Goal: Check status: Check status

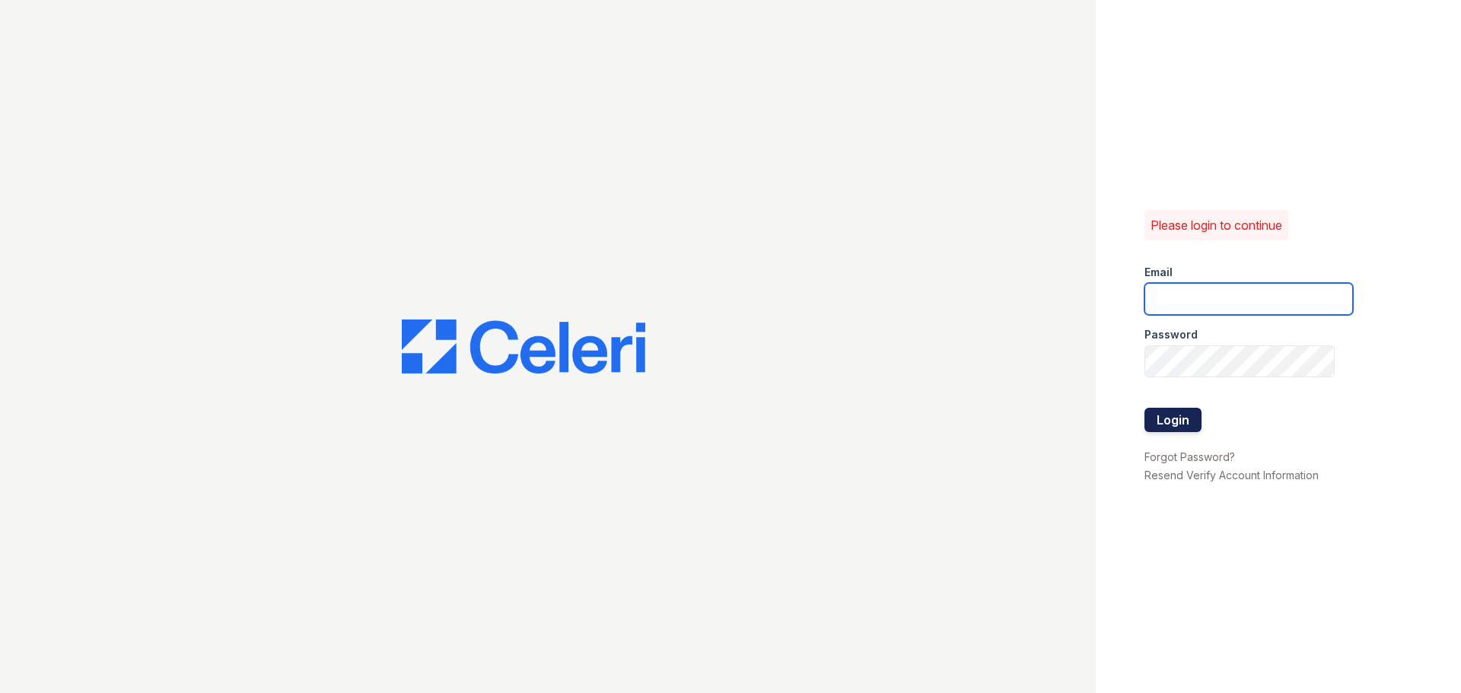
type input "33ninety.leasing2@ghancooper.com"
click at [1166, 416] on button "Login" at bounding box center [1172, 420] width 57 height 24
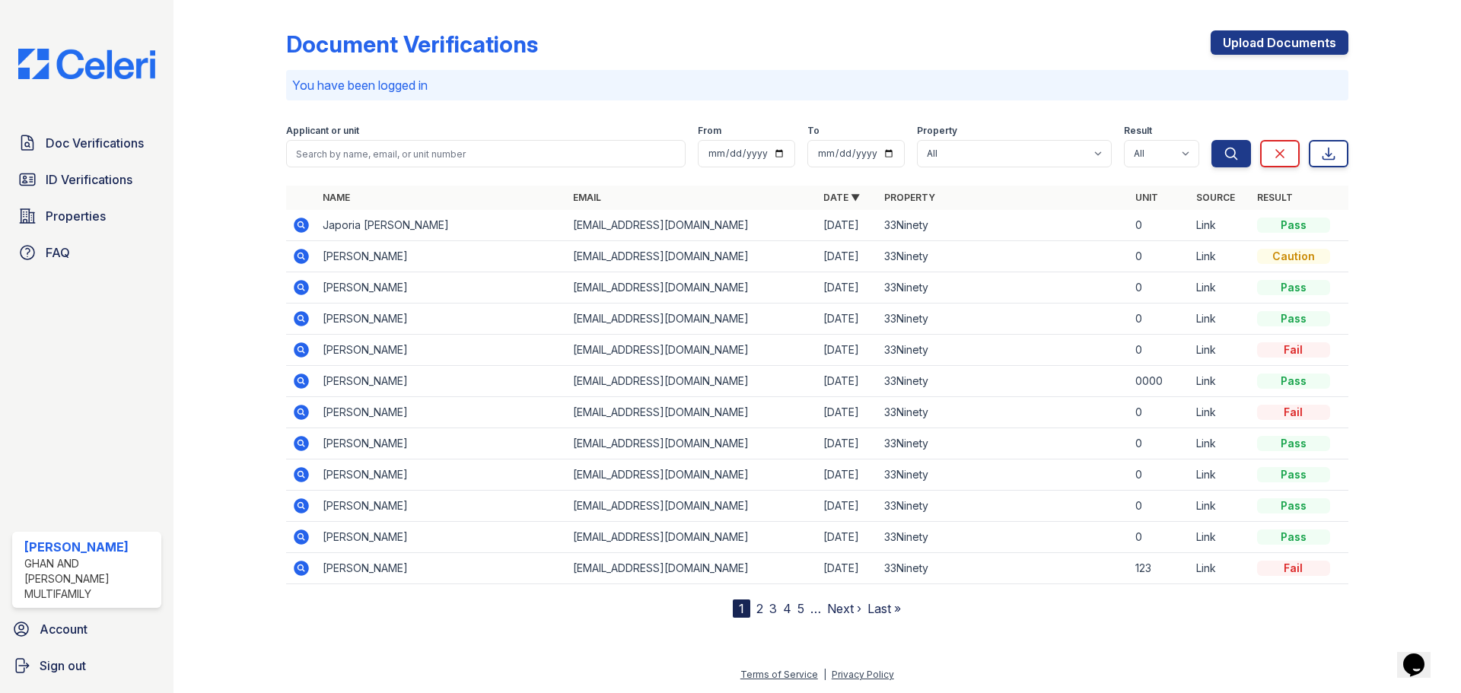
click at [759, 609] on link "2" at bounding box center [759, 608] width 7 height 15
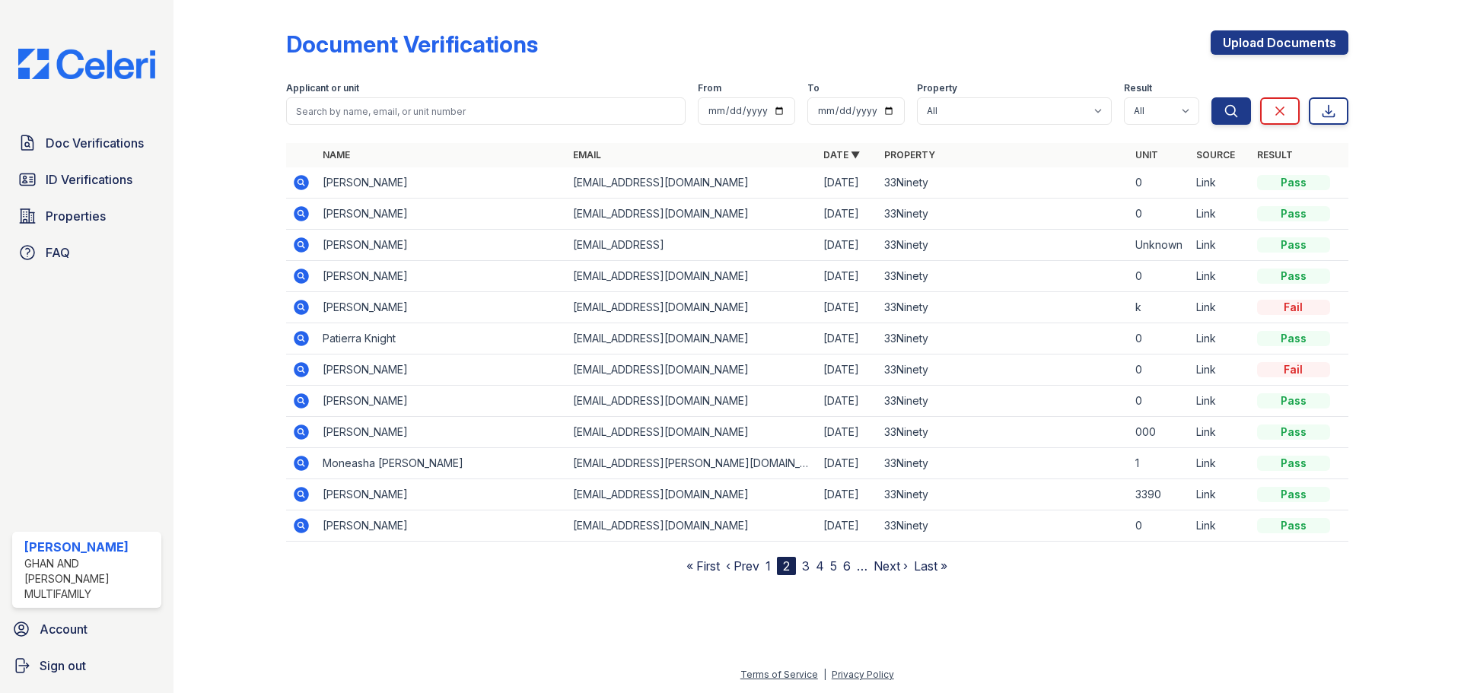
click at [297, 306] on icon at bounding box center [301, 307] width 18 height 18
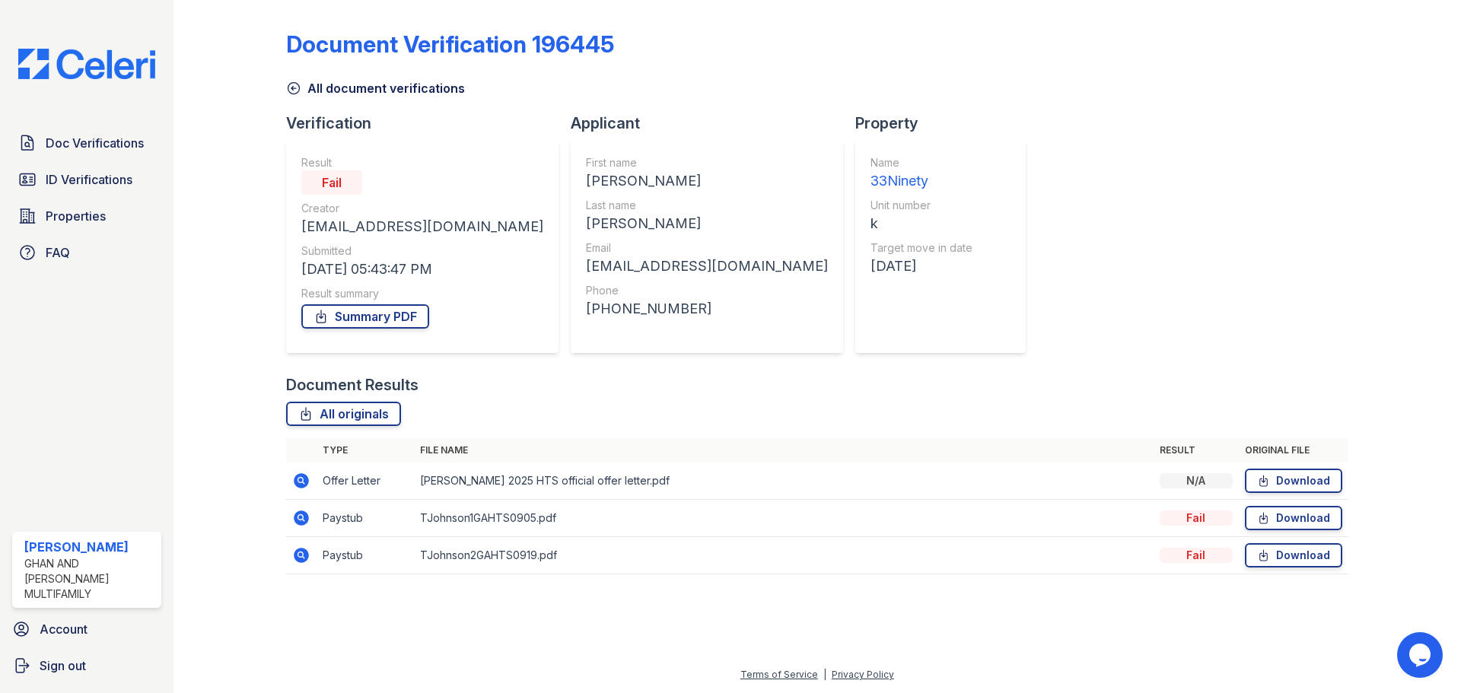
click at [297, 561] on icon at bounding box center [301, 555] width 15 height 15
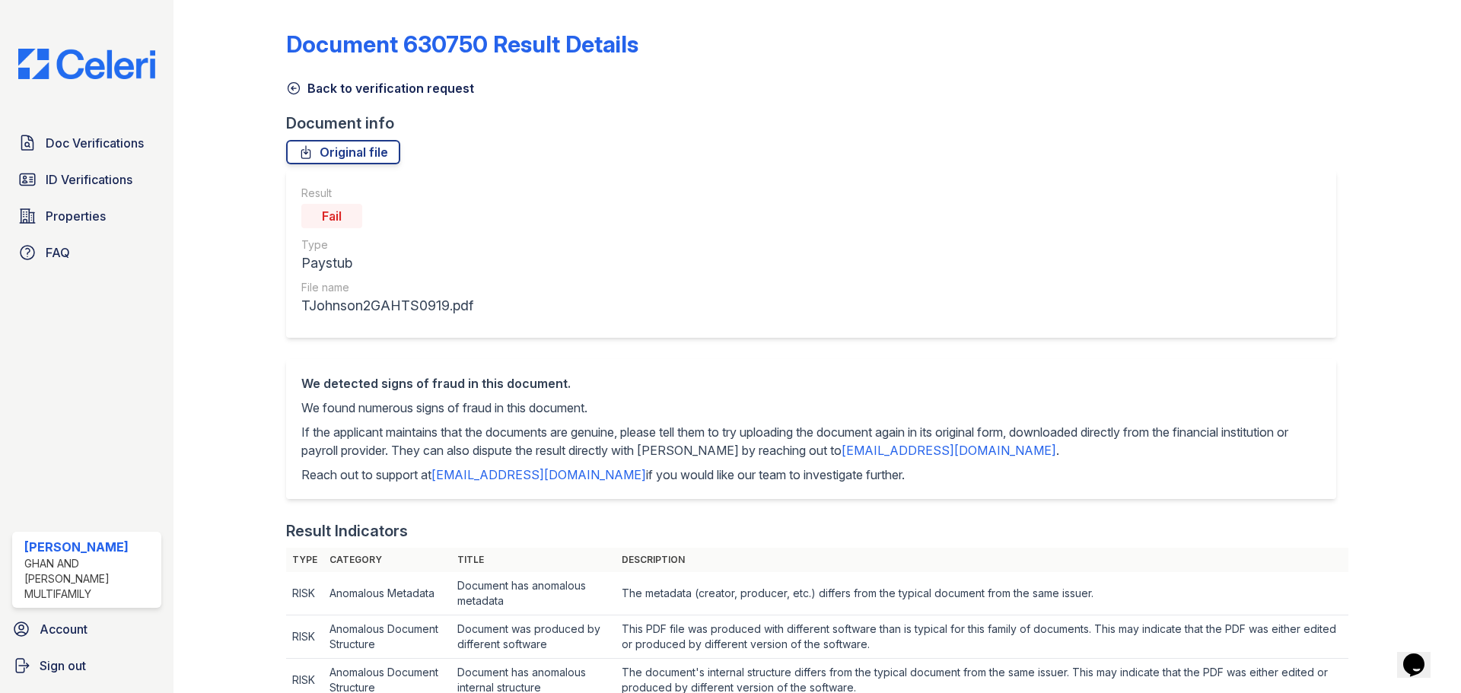
click at [290, 90] on icon at bounding box center [293, 88] width 15 height 15
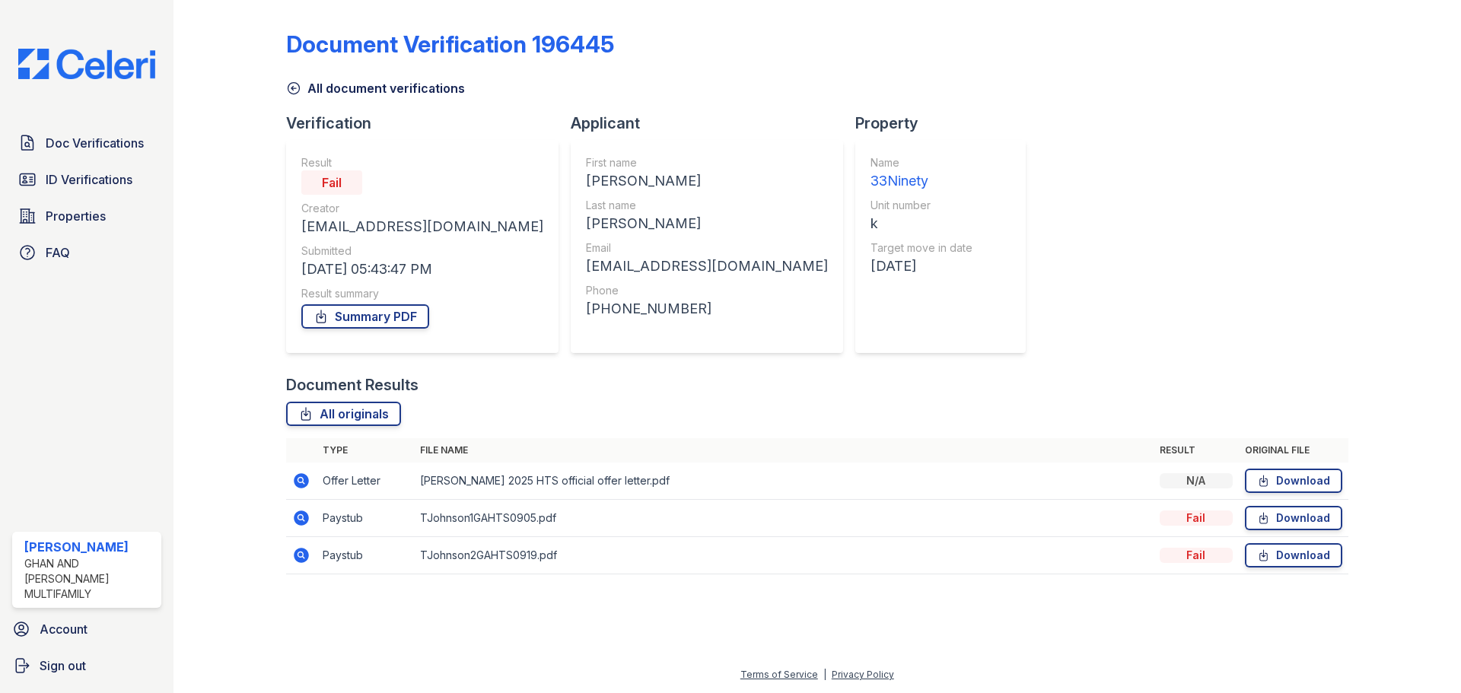
click at [301, 520] on icon at bounding box center [301, 518] width 18 height 18
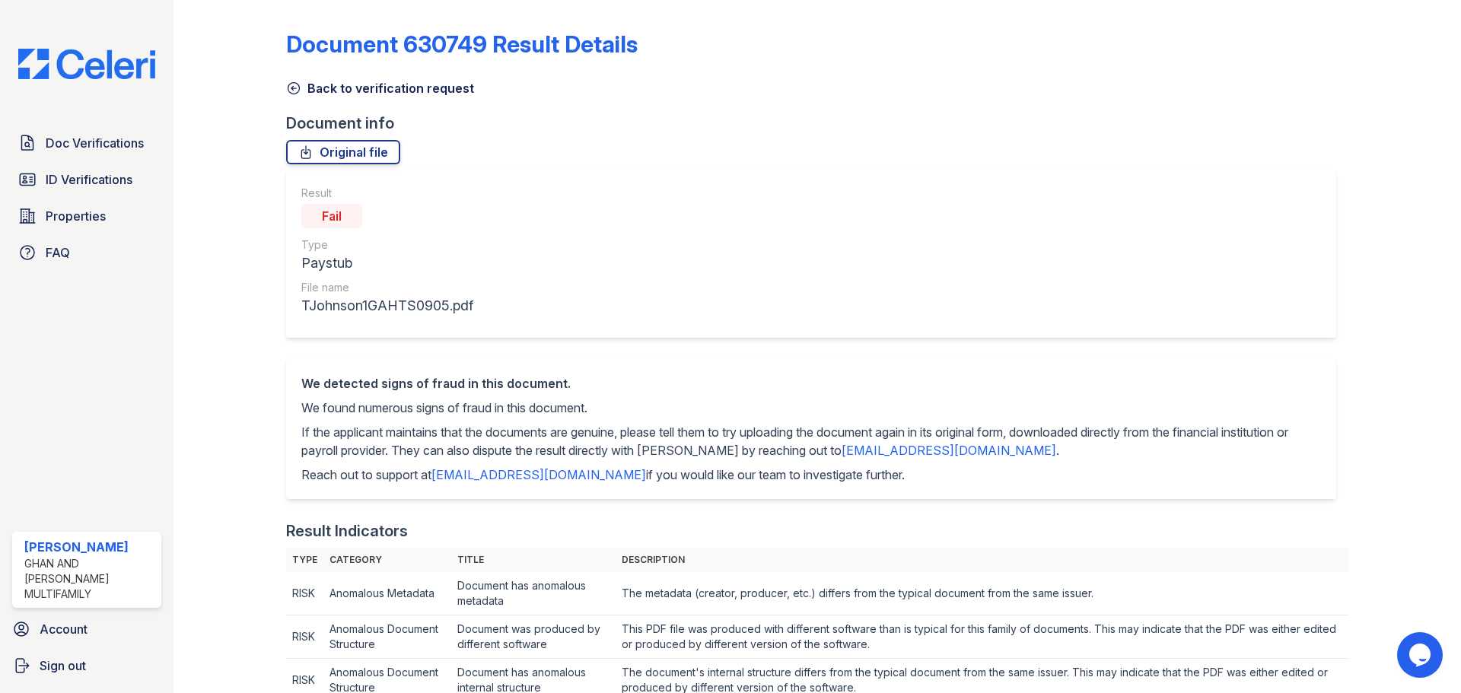
click at [294, 87] on icon at bounding box center [293, 88] width 15 height 15
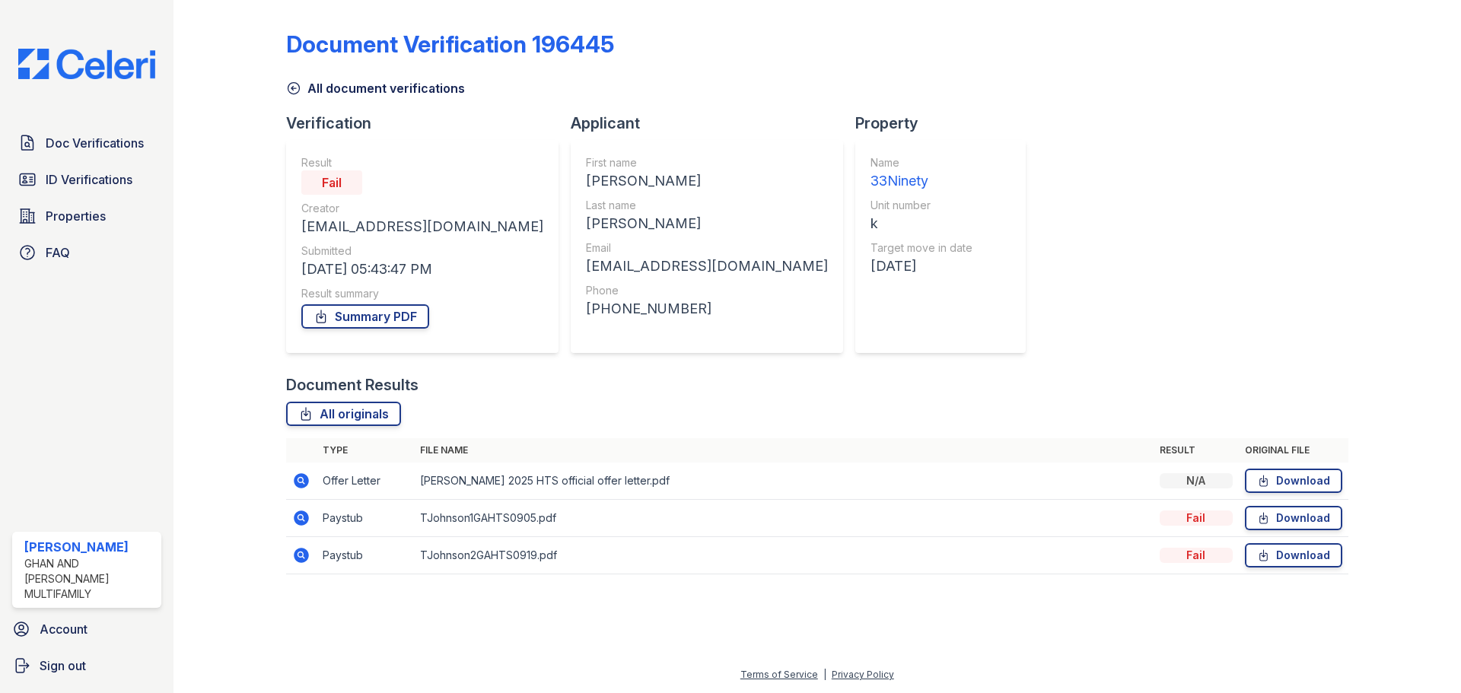
click at [299, 475] on icon at bounding box center [301, 480] width 15 height 15
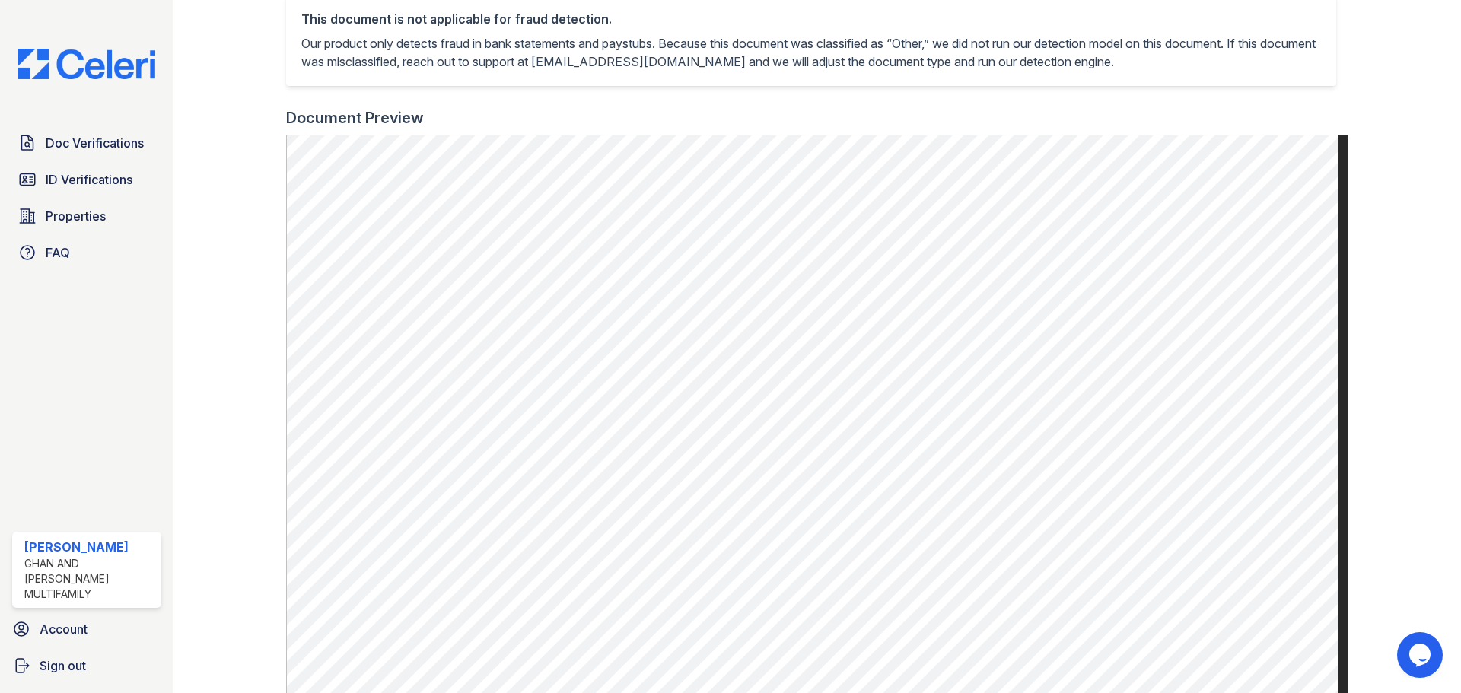
scroll to position [246, 0]
